Goal: Task Accomplishment & Management: Use online tool/utility

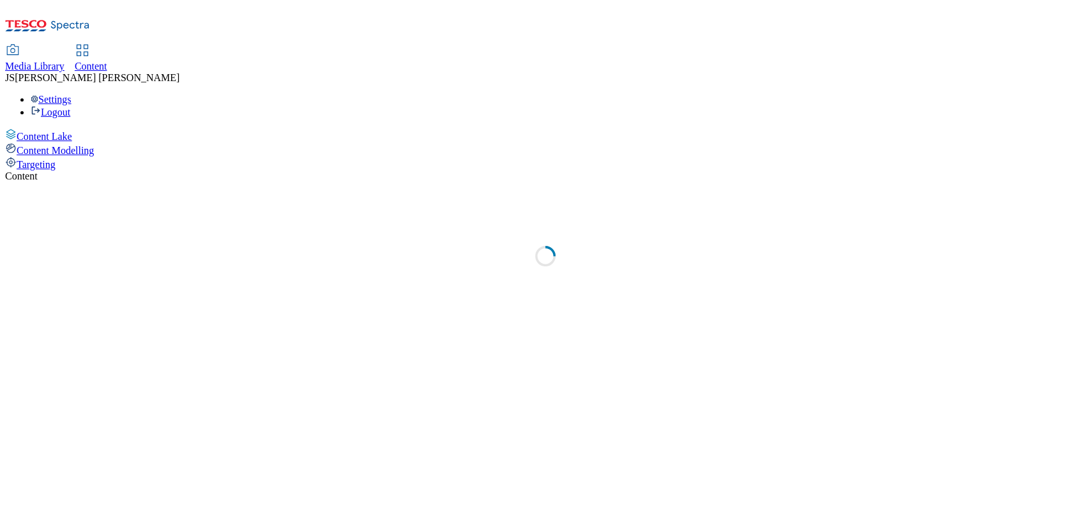
select select "ghs-[GEOGRAPHIC_DATA]"
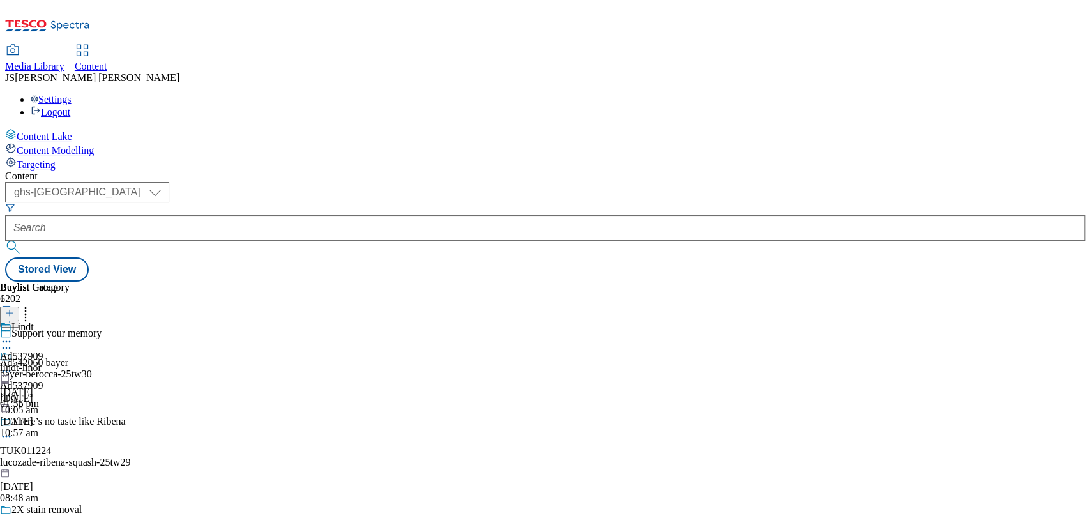
click at [15, 202] on icon "Search Filters" at bounding box center [10, 207] width 10 height 10
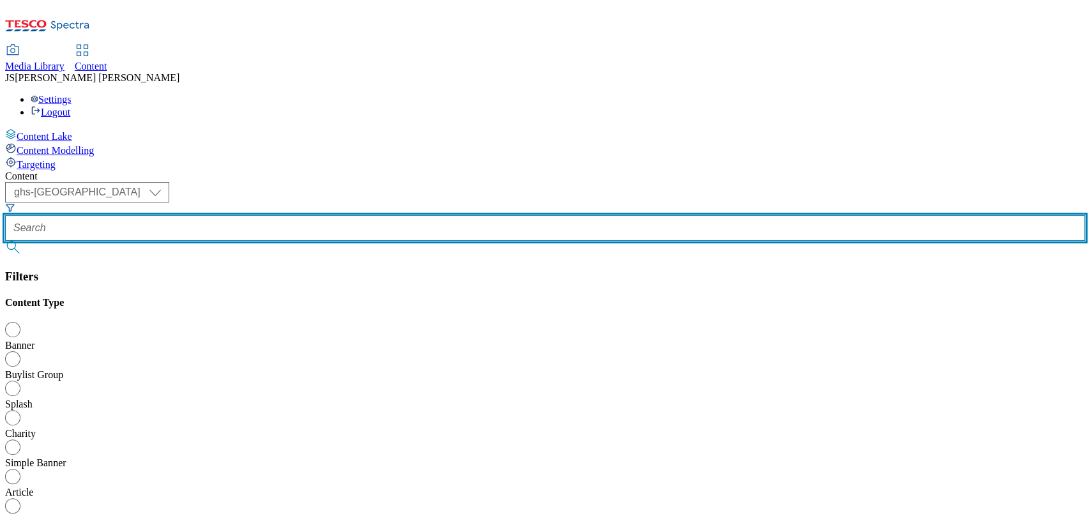
click at [289, 215] on input "text" at bounding box center [545, 228] width 1080 height 26
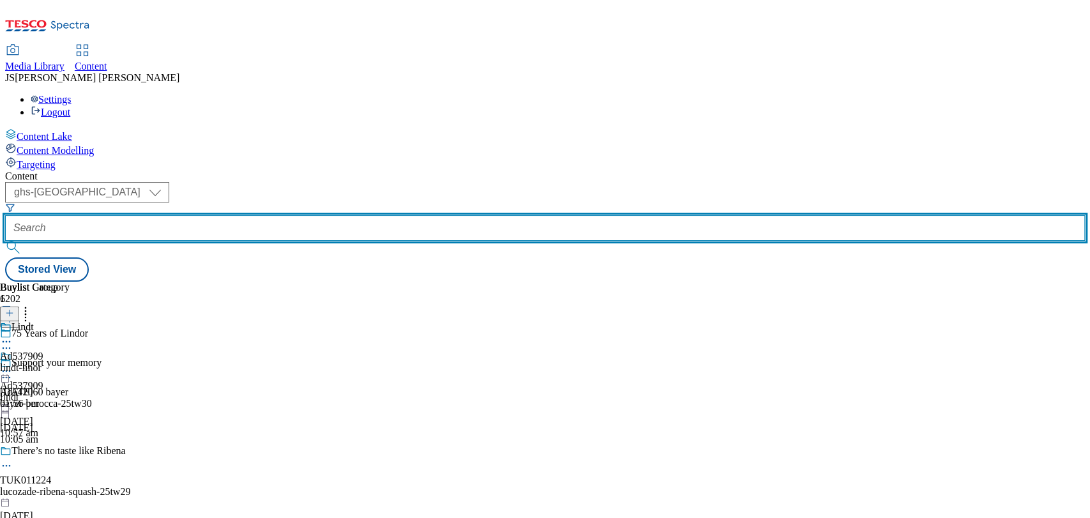
paste input "541982"
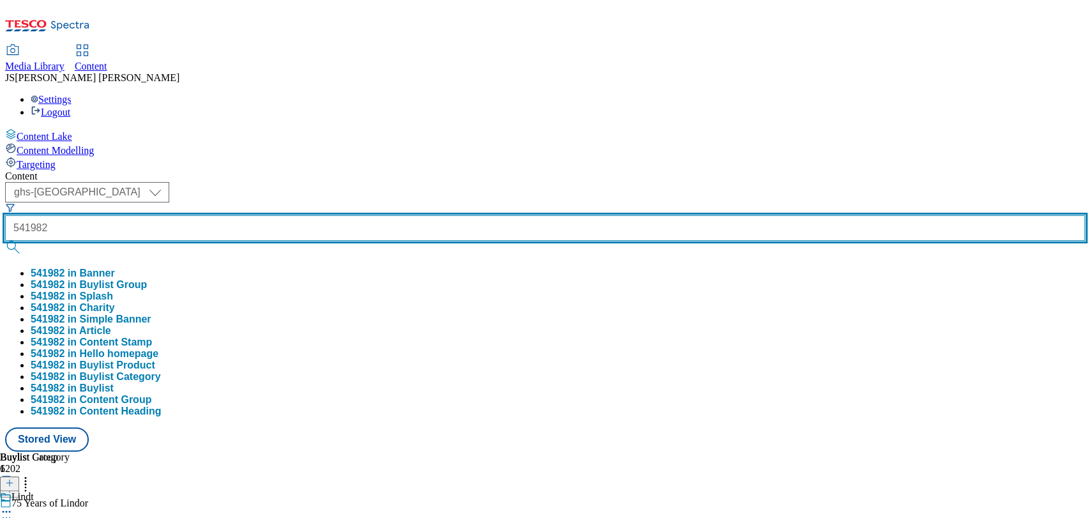
type input "541982"
click at [5, 241] on button "submit" at bounding box center [14, 247] width 18 height 13
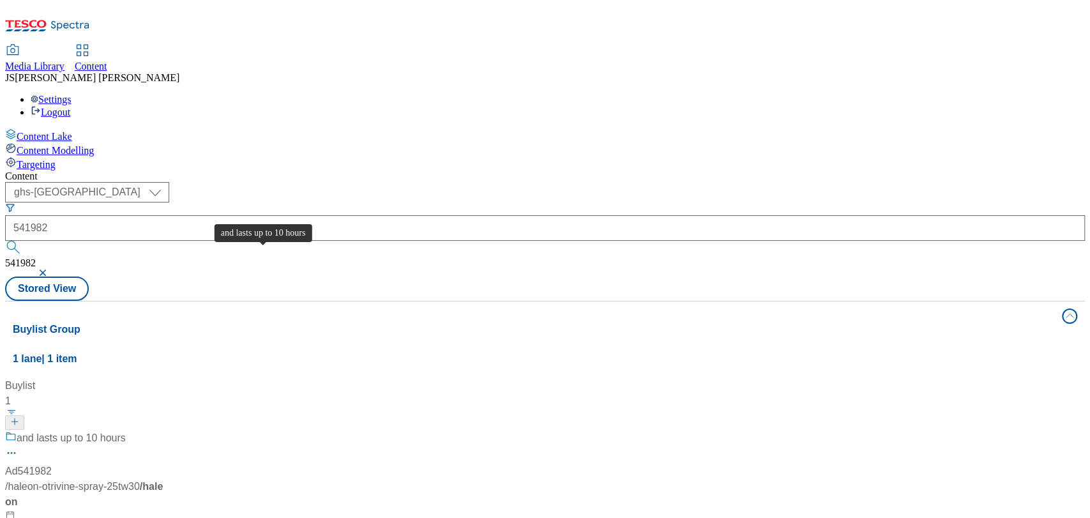
click at [126, 430] on span "and lasts up to 10 hours" at bounding box center [71, 438] width 109 height 16
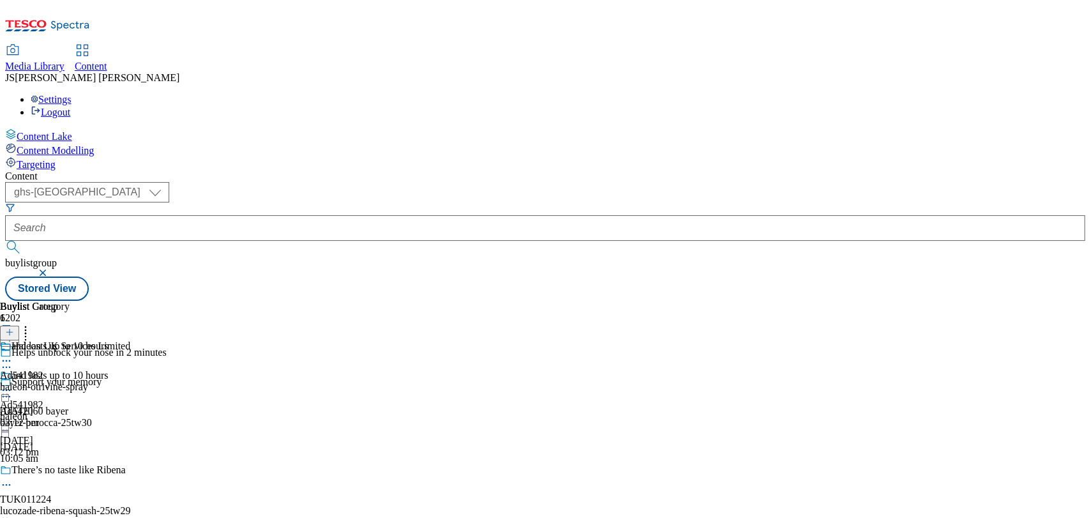
click at [130, 340] on div "Haleon UK Services Limited" at bounding box center [70, 345] width 119 height 11
click at [14, 328] on icon at bounding box center [9, 332] width 9 height 9
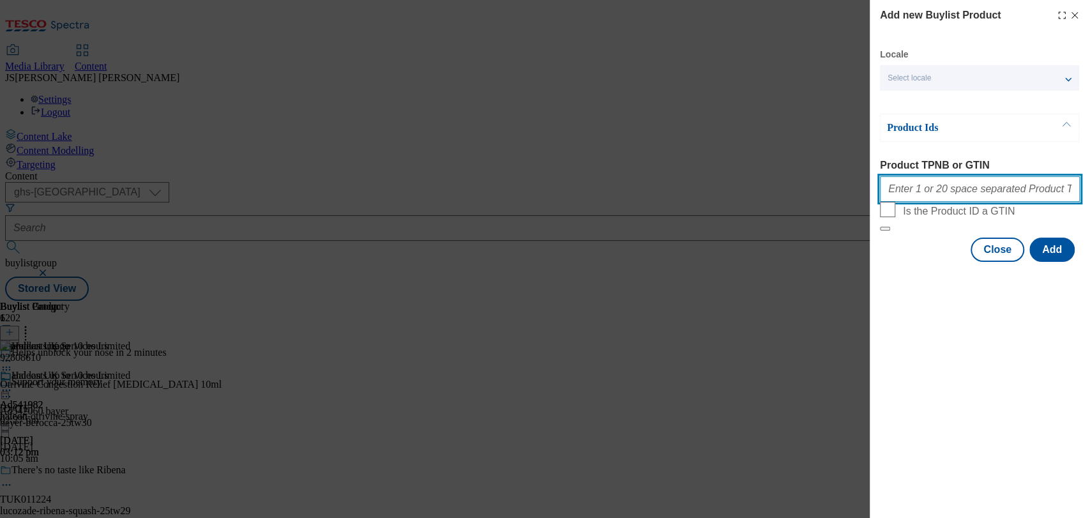
click at [981, 193] on input "Product TPNB or GTIN" at bounding box center [980, 189] width 200 height 26
paste input "92808610 92978085 66684425 92978897 92970583"
type input "92808610 92978085 66684425 92978897 92970583"
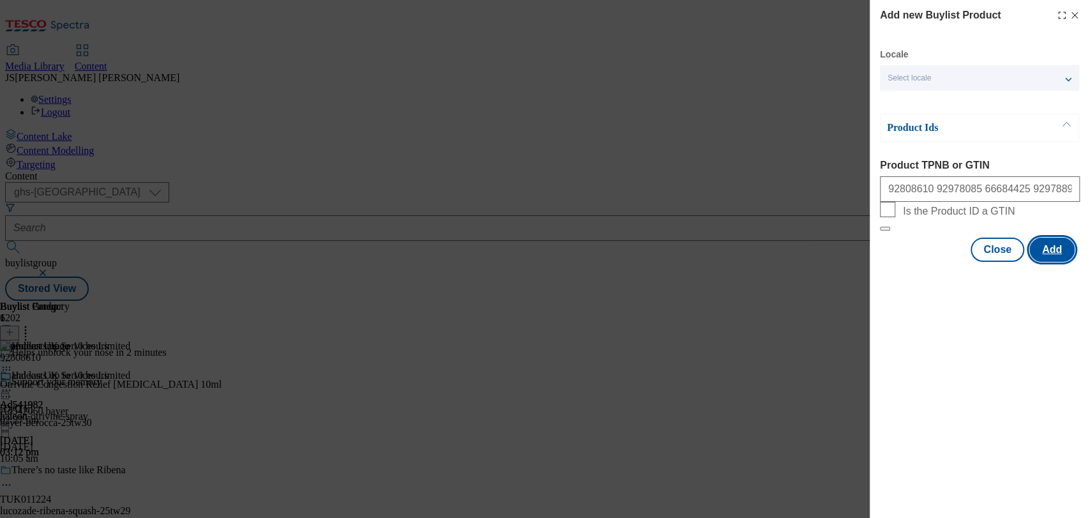
click at [1047, 262] on button "Add" at bounding box center [1051, 249] width 45 height 24
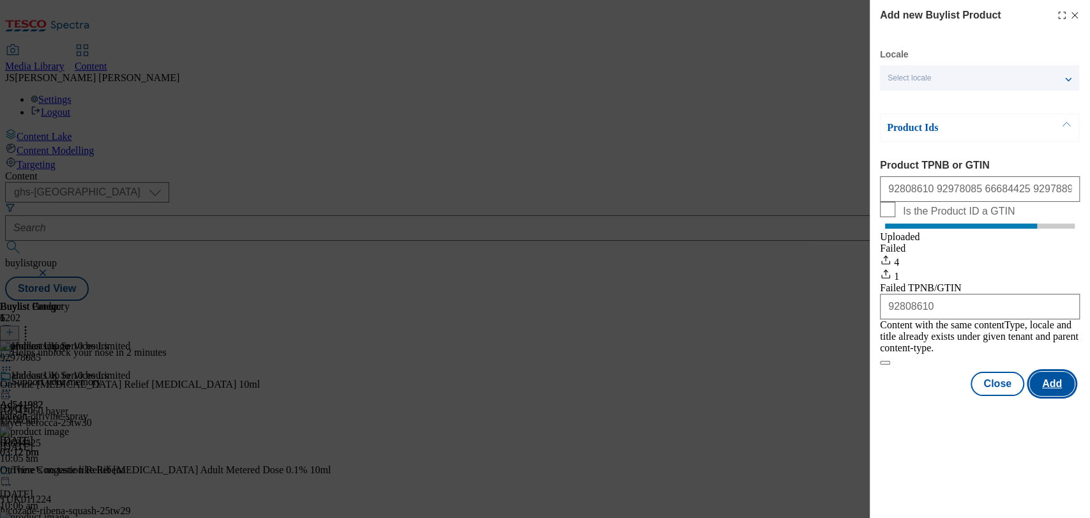
click at [1044, 393] on button "Add" at bounding box center [1051, 384] width 45 height 24
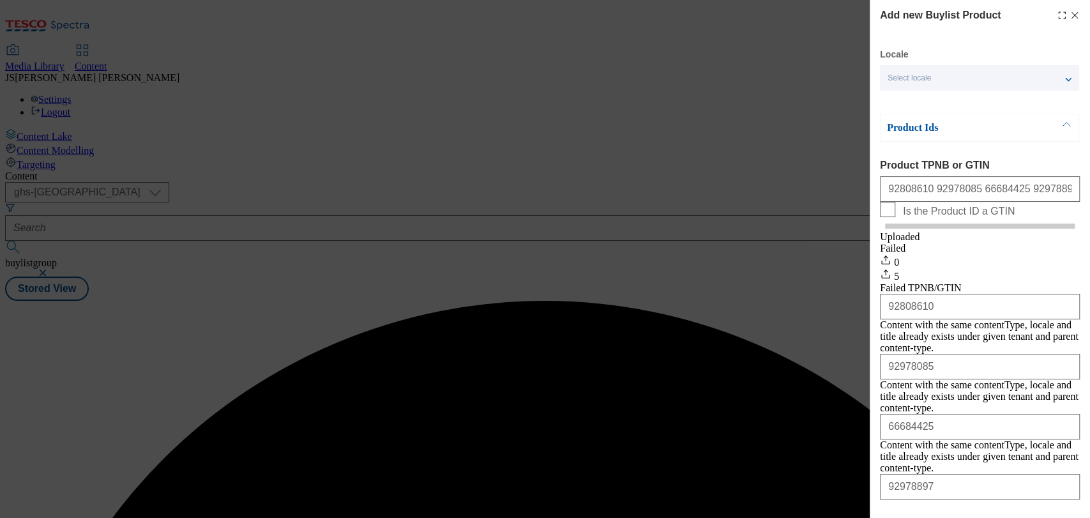
click at [730, 69] on div "Add new Buylist Product Locale Select locale English Welsh Product Ids Product …" at bounding box center [545, 259] width 1090 height 518
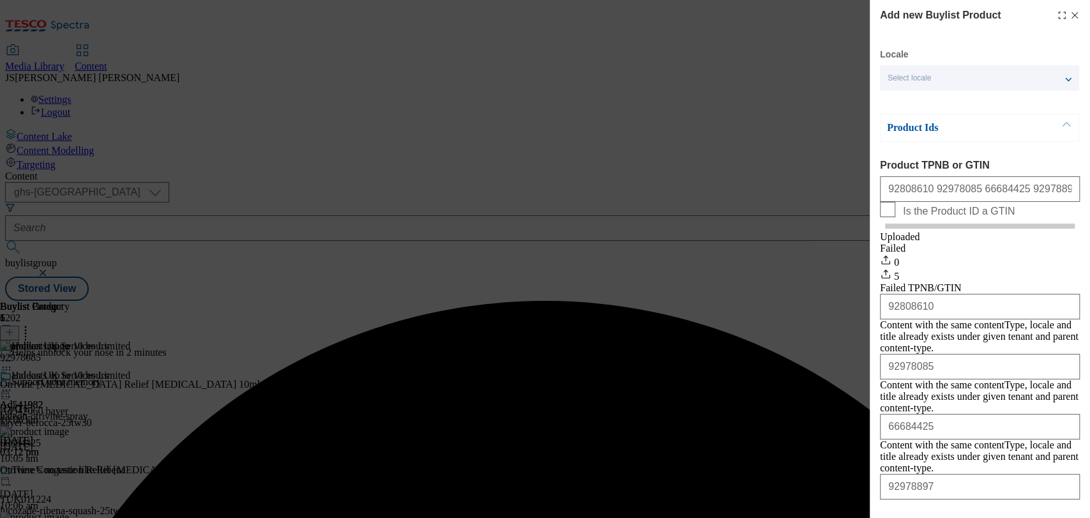
click at [1069, 17] on icon "Modal" at bounding box center [1074, 15] width 10 height 10
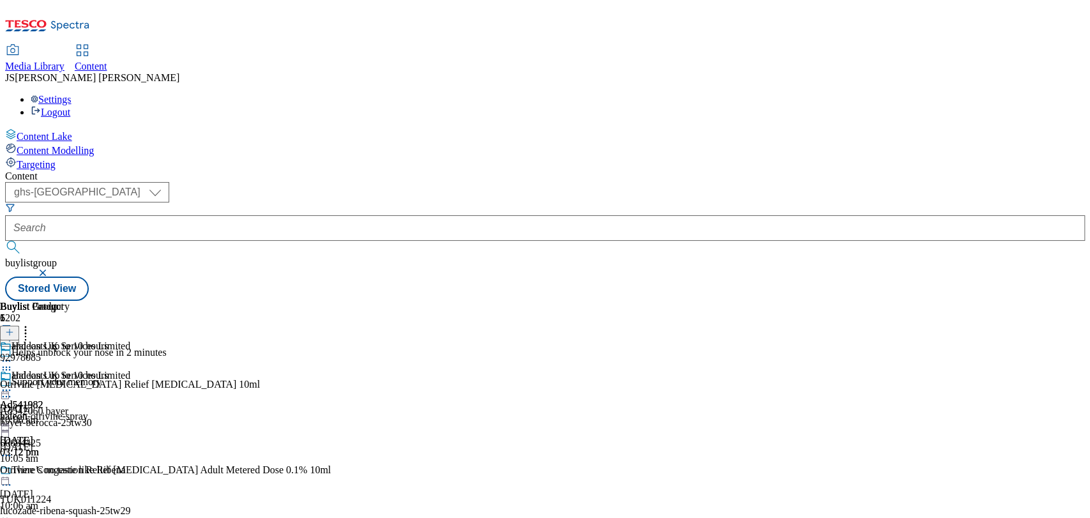
scroll to position [255, 0]
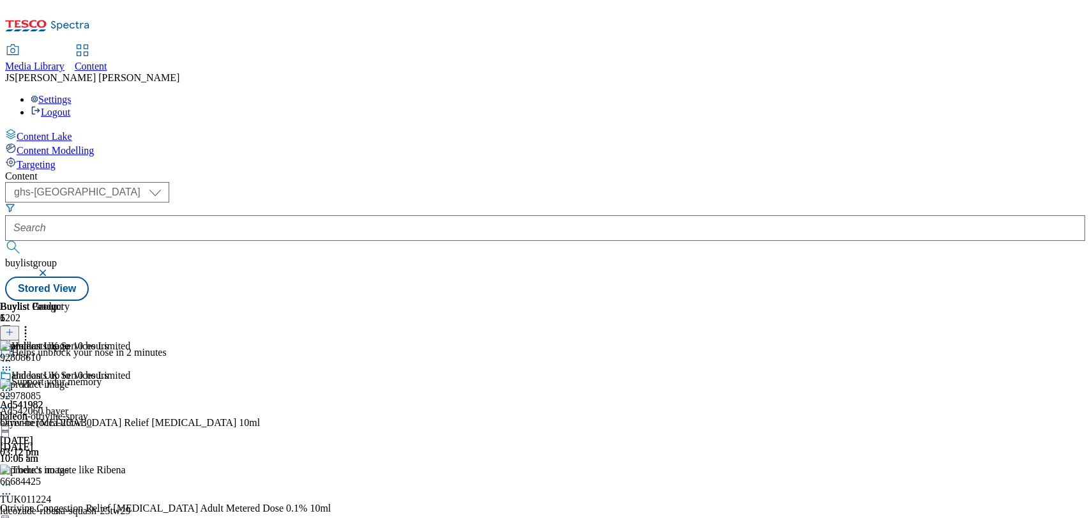
click at [19, 326] on button at bounding box center [9, 333] width 19 height 15
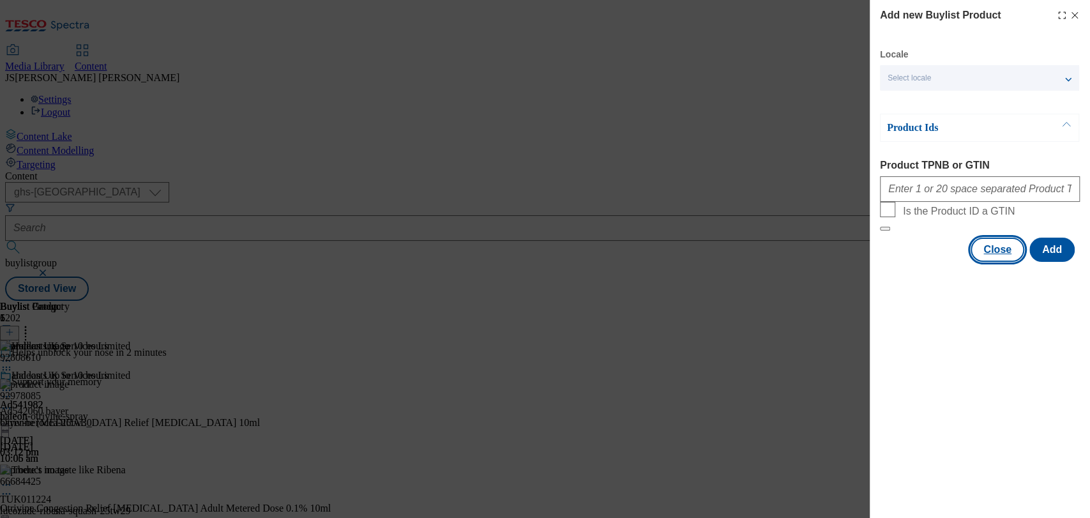
click at [1006, 262] on button "Close" at bounding box center [997, 249] width 54 height 24
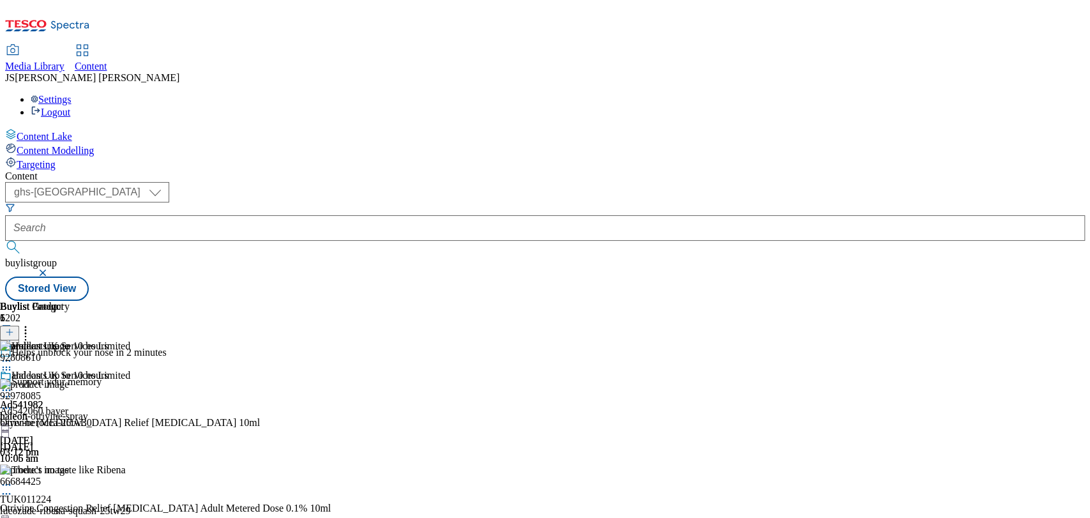
scroll to position [0, 43]
click at [27, 326] on circle at bounding box center [26, 327] width 2 height 2
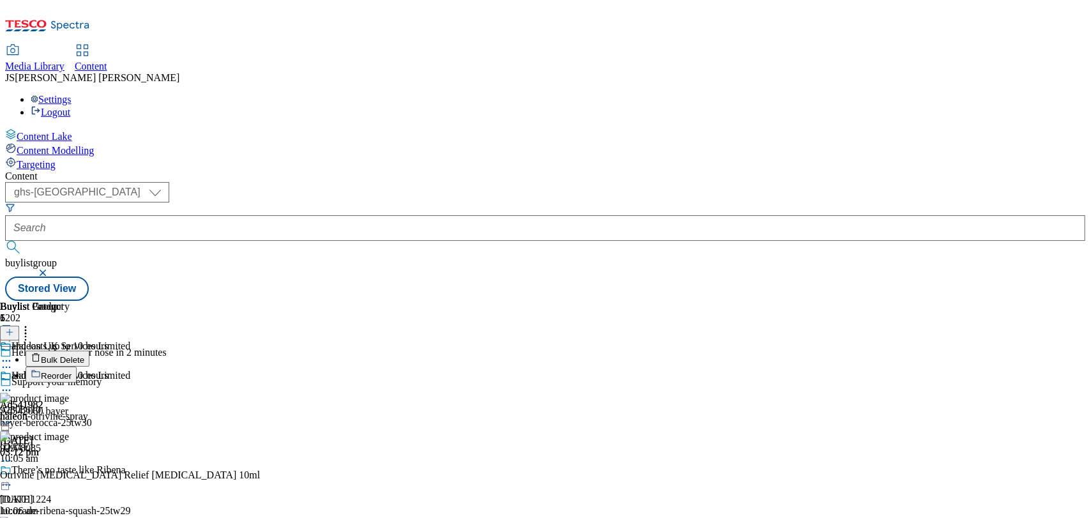
click at [77, 366] on button "Reorder" at bounding box center [51, 374] width 51 height 16
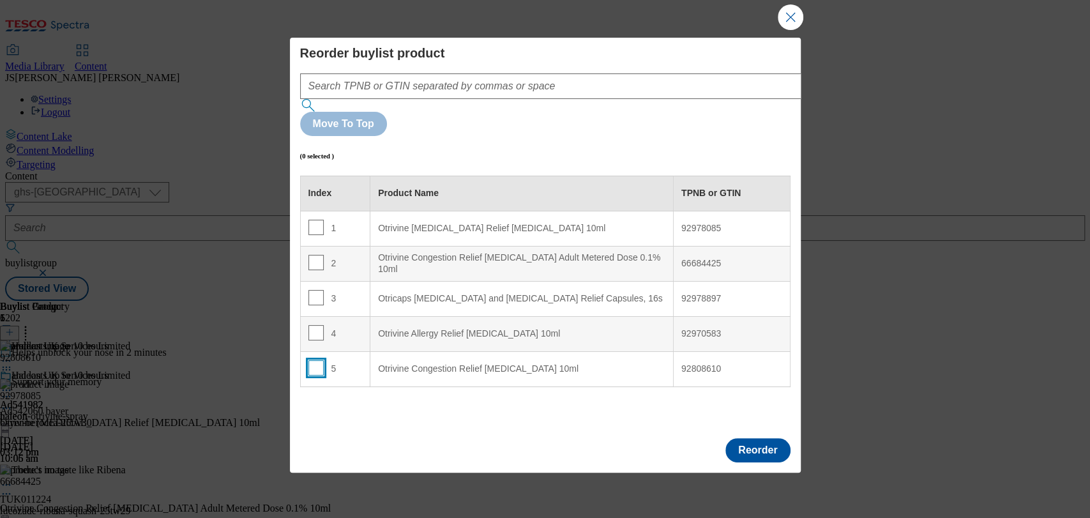
click at [309, 360] on input "Modal" at bounding box center [315, 367] width 15 height 15
checkbox input "true"
click at [364, 351] on td "5" at bounding box center [335, 368] width 70 height 35
drag, startPoint x: 391, startPoint y: 315, endPoint x: 350, endPoint y: 305, distance: 42.7
click at [351, 351] on tr "5 Otrivine Congestion Relief [MEDICAL_DATA] 10ml 92808610" at bounding box center [545, 368] width 490 height 35
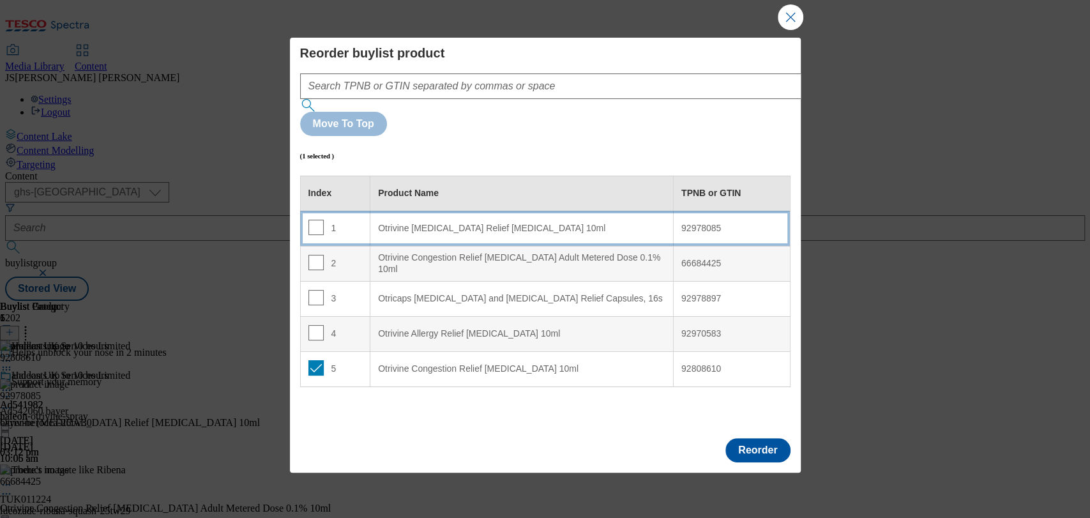
click at [322, 220] on div "1" at bounding box center [335, 229] width 54 height 19
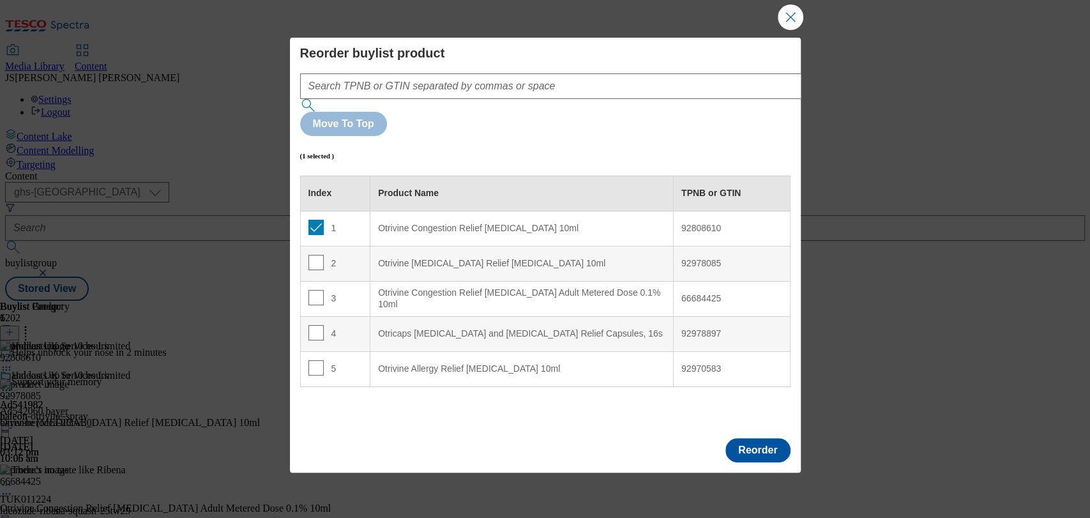
click at [409, 387] on div "Index Product Name TPNB or GTIN 1 Otrivine Congestion Relief [MEDICAL_DATA] 10m…" at bounding box center [545, 324] width 490 height 296
click at [752, 438] on button "Reorder" at bounding box center [757, 450] width 64 height 24
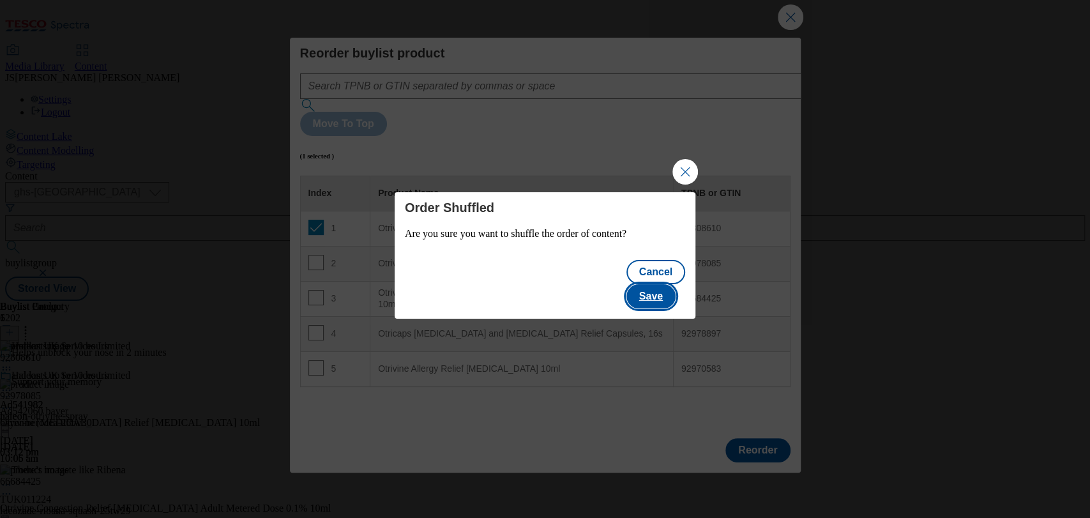
click at [657, 284] on button "Save" at bounding box center [650, 296] width 49 height 24
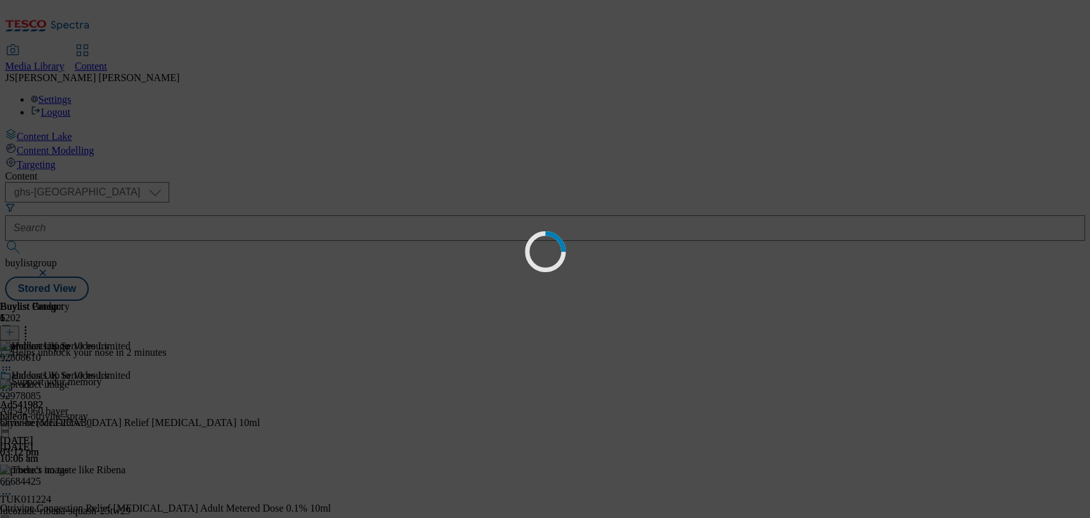
scroll to position [0, 0]
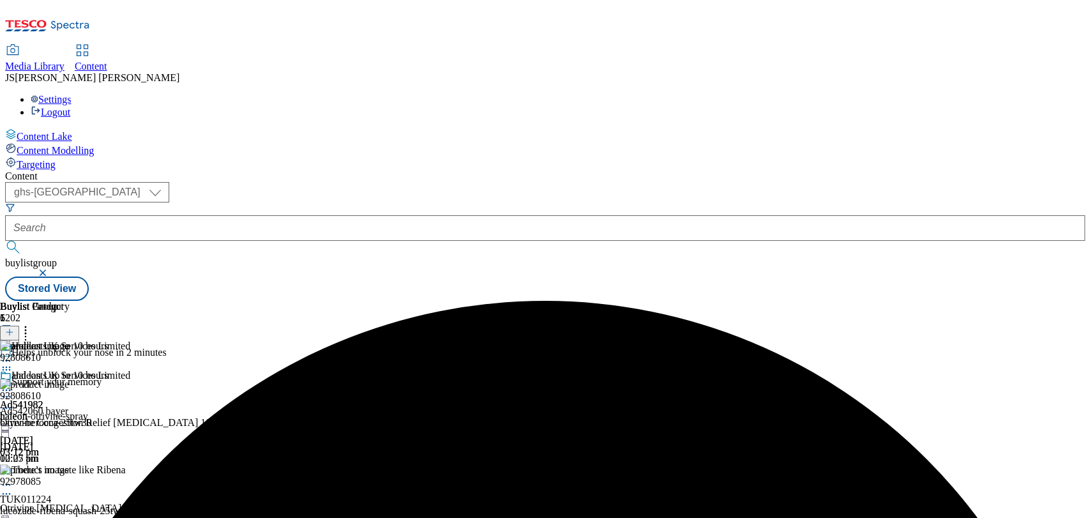
click at [13, 384] on icon at bounding box center [6, 390] width 13 height 13
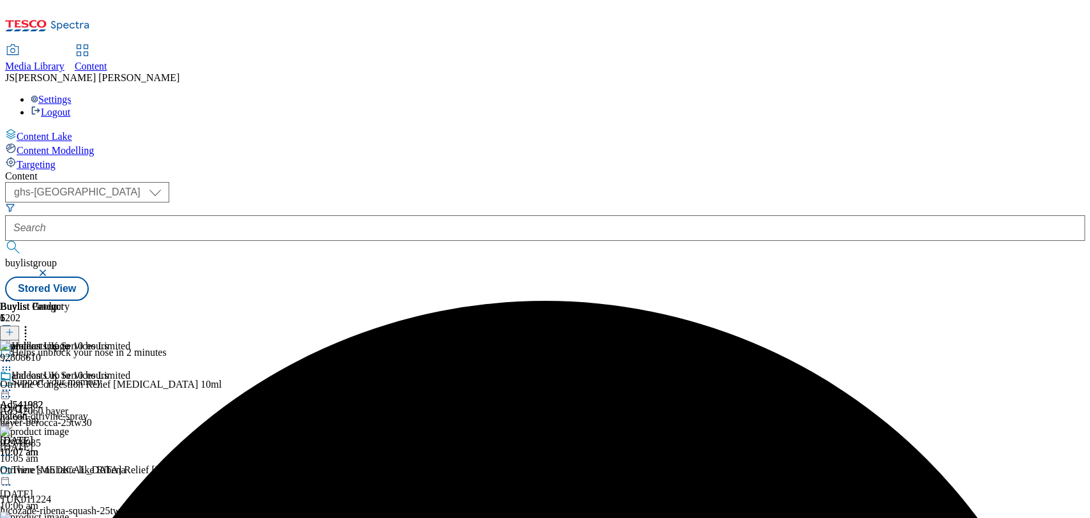
click at [8, 389] on circle at bounding box center [7, 390] width 2 height 2
click at [68, 515] on span "Publish" at bounding box center [54, 520] width 28 height 10
click at [130, 384] on div at bounding box center [65, 391] width 130 height 15
click at [106, 501] on span "Open Preview Url" at bounding box center [73, 506] width 66 height 10
